Goal: Find specific page/section: Find specific page/section

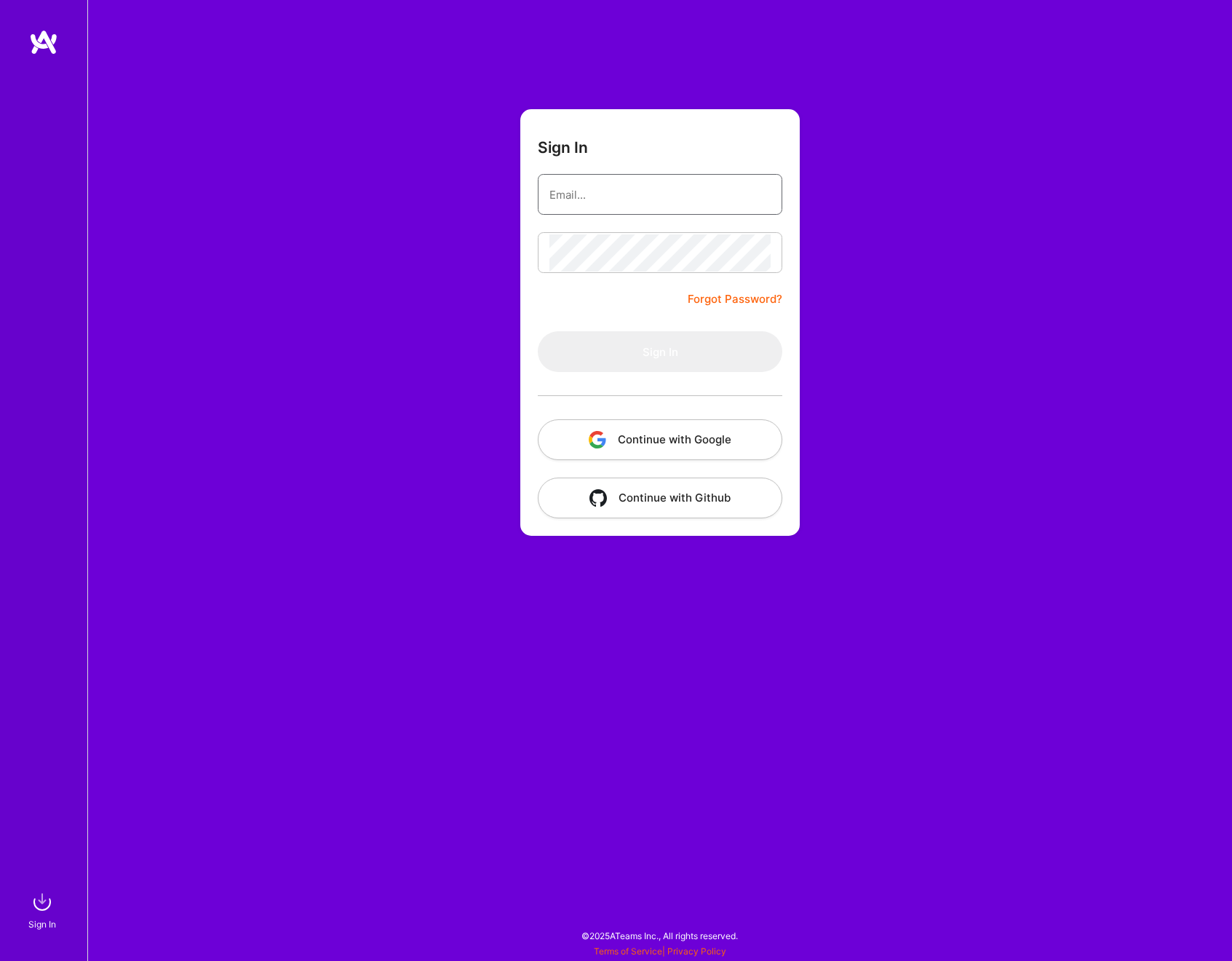
type input "[PERSON_NAME][EMAIL_ADDRESS][DOMAIN_NAME]"
click at [893, 409] on div "Sign In [PERSON_NAME][EMAIL_ADDRESS][DOMAIN_NAME] Forgot Password? Sign In Cont…" at bounding box center [659, 480] width 1145 height 961
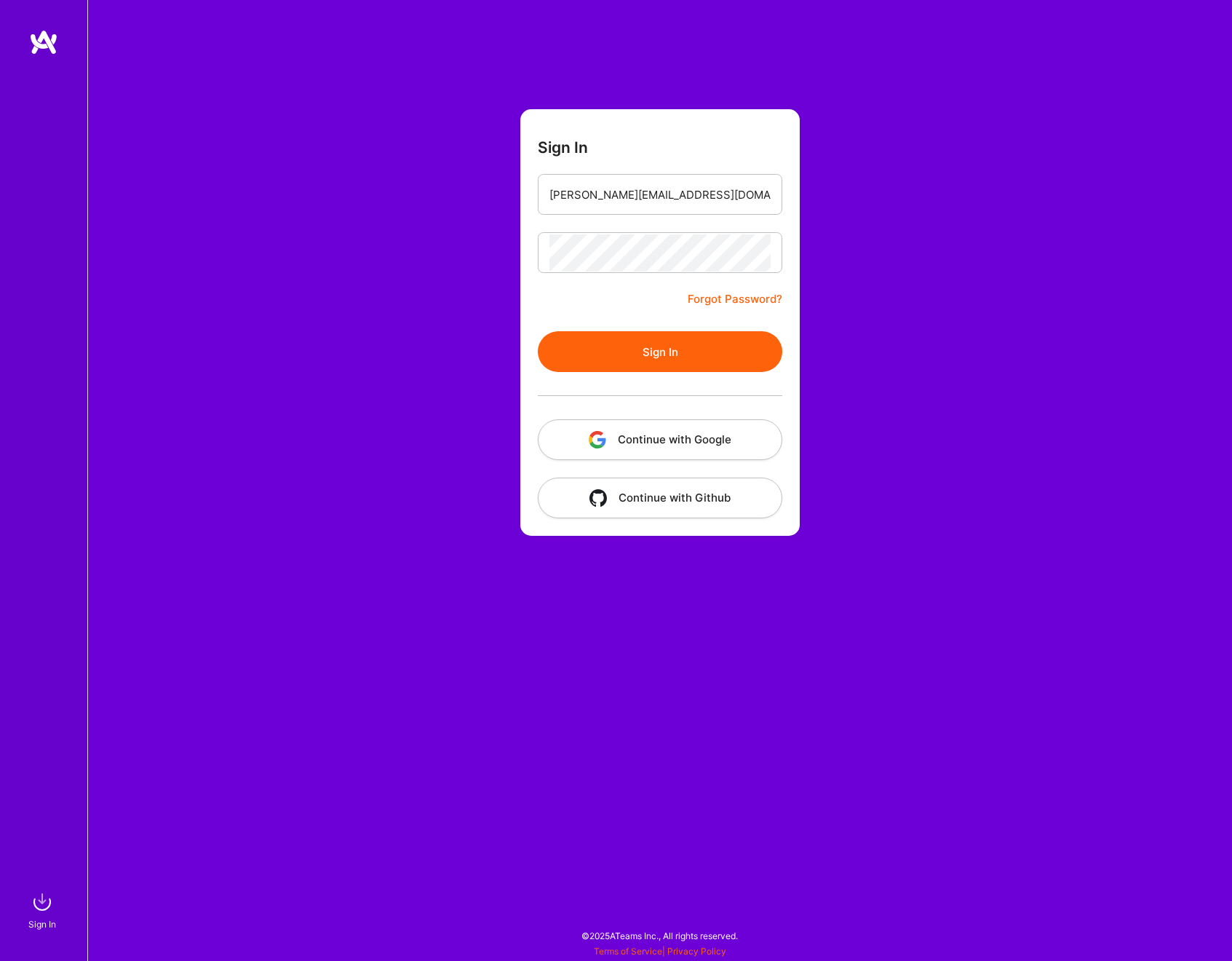
click at [624, 444] on button "Continue with Google" at bounding box center [660, 440] width 244 height 40
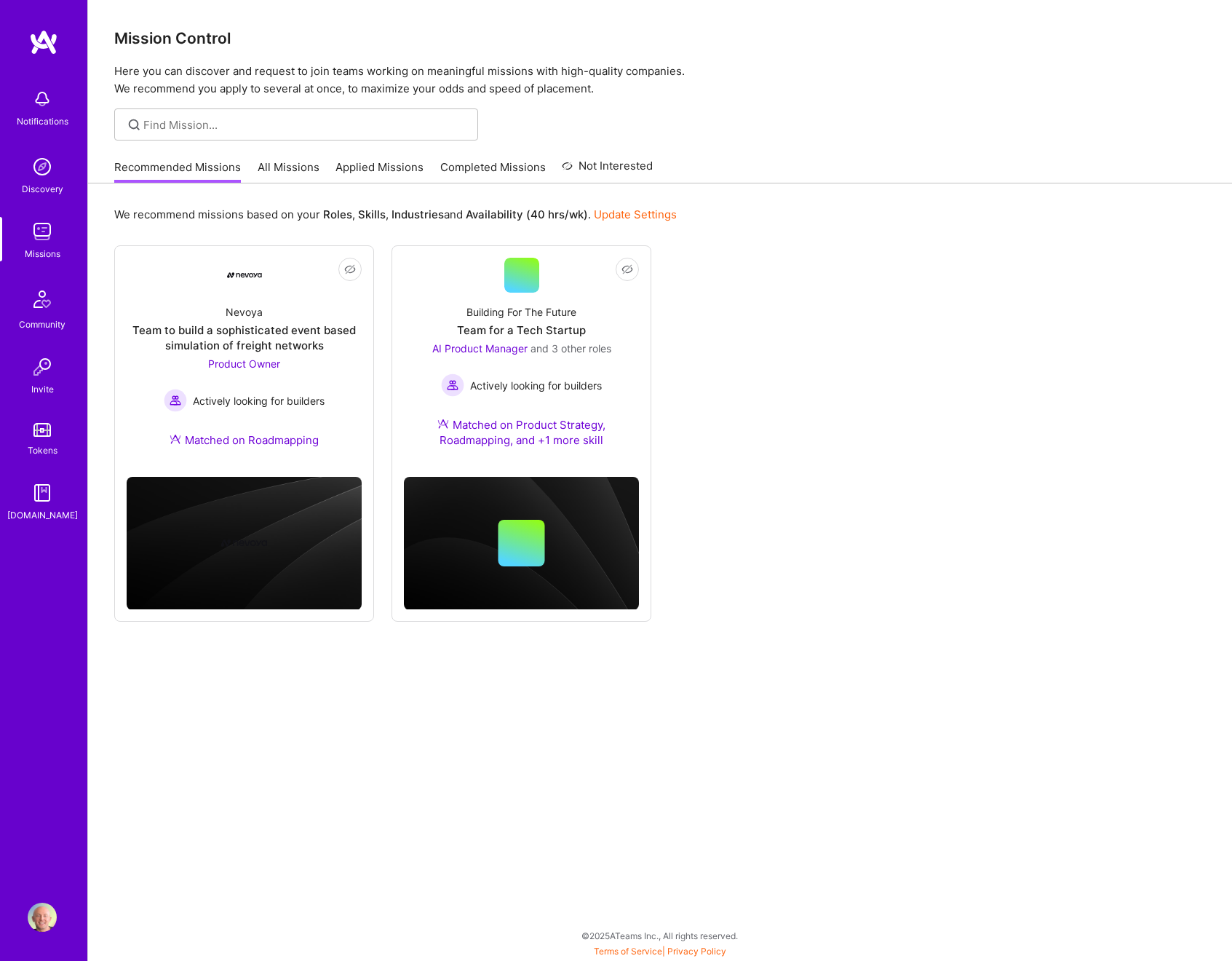
click at [283, 171] on link "All Missions" at bounding box center [289, 171] width 62 height 24
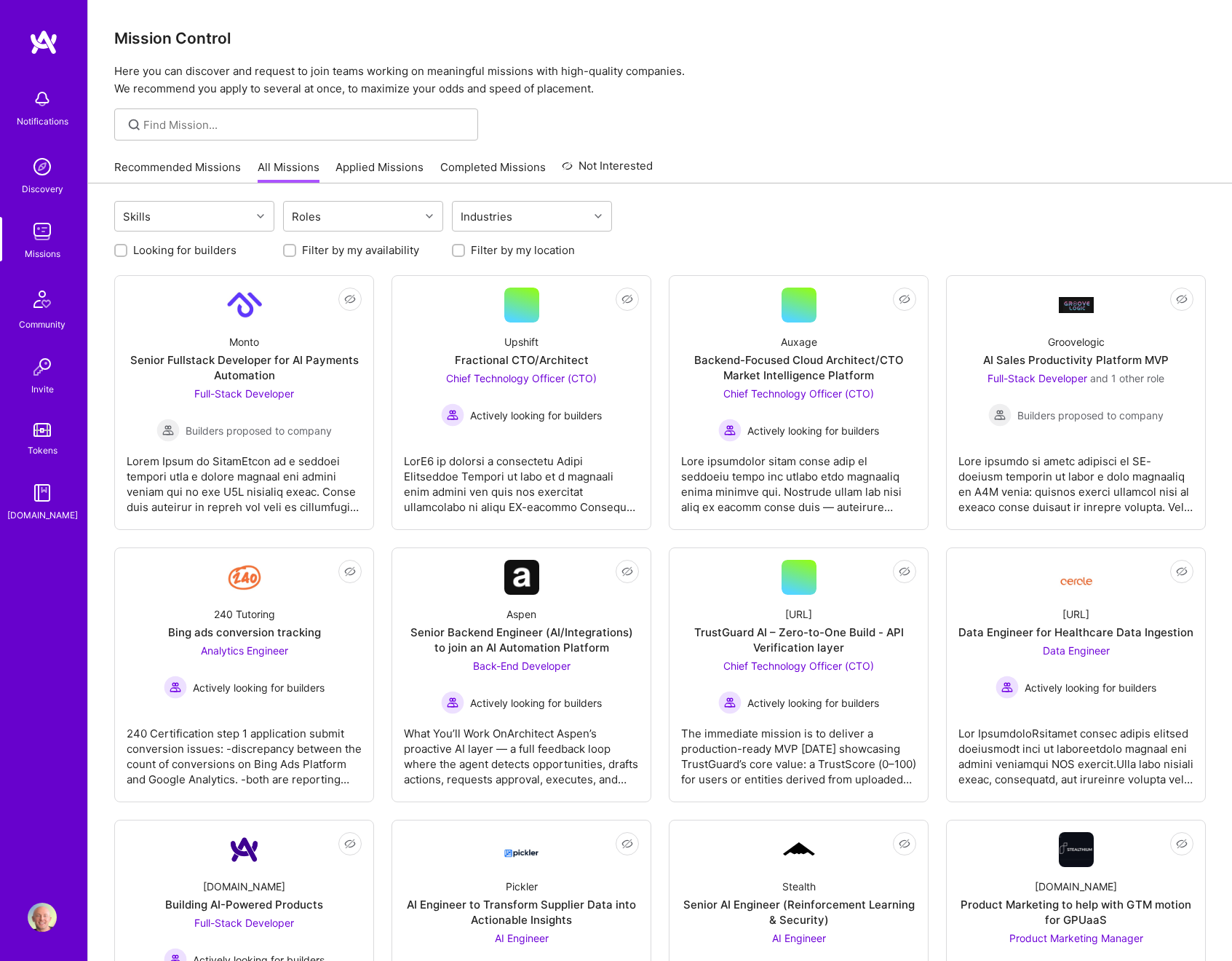
click at [157, 244] on label "Looking for builders" at bounding box center [184, 250] width 104 height 16
click at [128, 246] on input "Looking for builders" at bounding box center [122, 251] width 10 height 10
checkbox input "true"
